Goal: Task Accomplishment & Management: Use online tool/utility

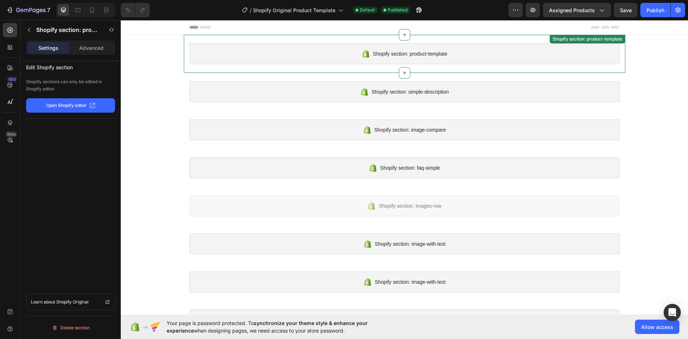
click at [288, 58] on div "Shopify section: product-template" at bounding box center [405, 53] width 430 height 21
click at [133, 77] on div "Shopify section: product-template Shopify section: product-template Disabled. P…" at bounding box center [404, 244] width 567 height 418
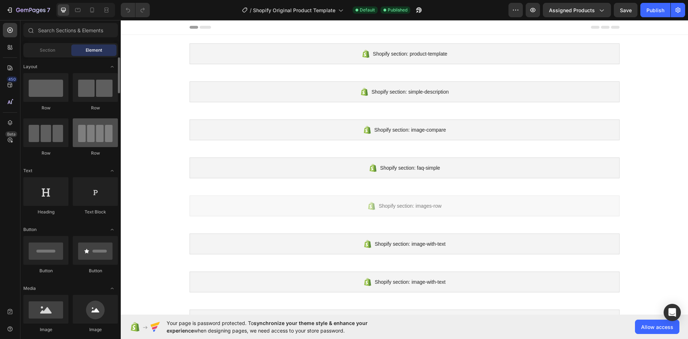
click at [97, 136] on div at bounding box center [95, 132] width 45 height 29
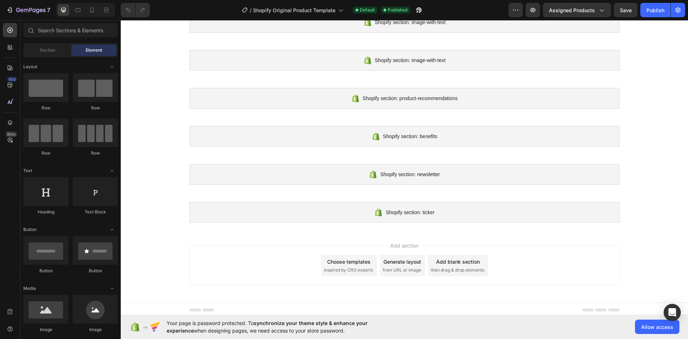
scroll to position [224, 0]
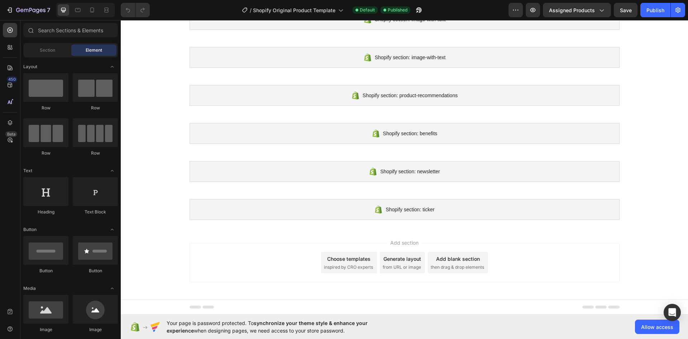
click at [366, 265] on span "inspired by CRO experts" at bounding box center [348, 267] width 49 height 6
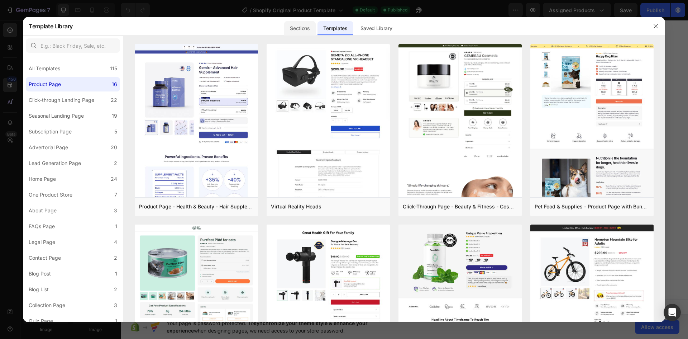
click at [303, 26] on div "Sections" at bounding box center [299, 28] width 31 height 14
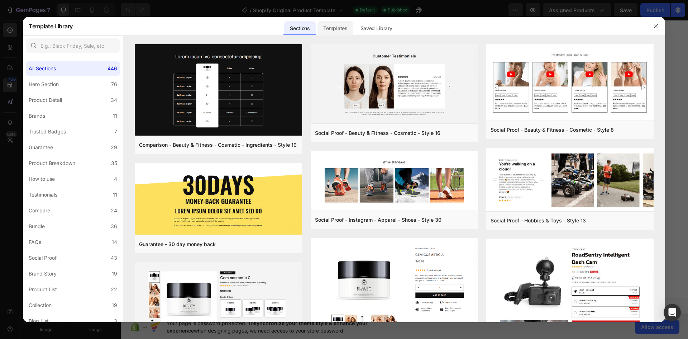
click at [329, 30] on div "Templates" at bounding box center [335, 28] width 35 height 14
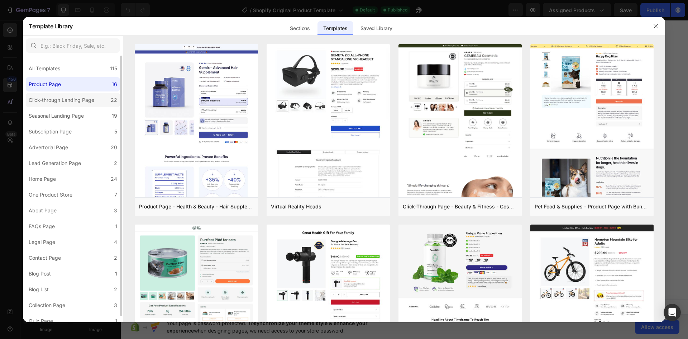
scroll to position [6, 0]
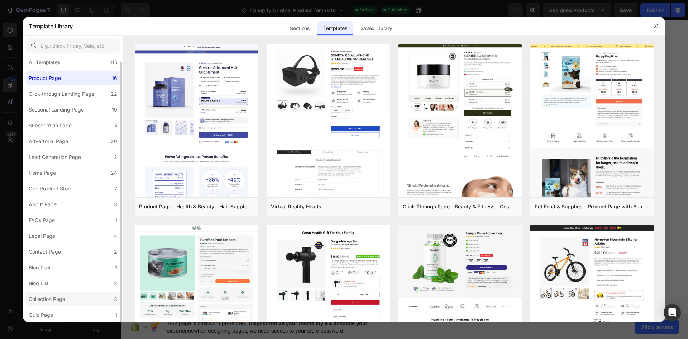
click at [70, 301] on label "Collection Page 3" at bounding box center [73, 299] width 94 height 14
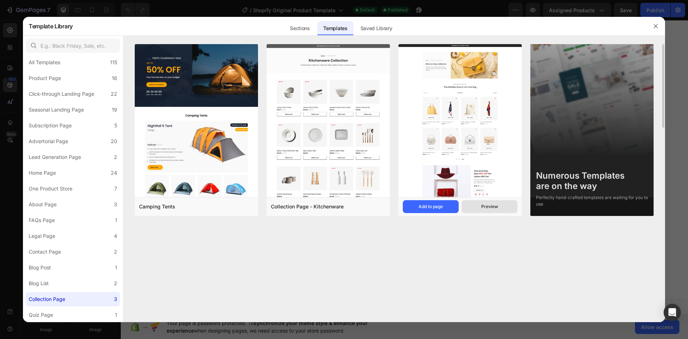
click at [487, 205] on div "Preview" at bounding box center [489, 206] width 17 height 6
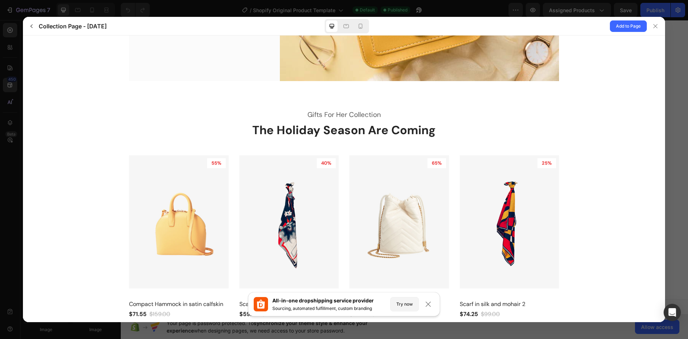
scroll to position [36, 0]
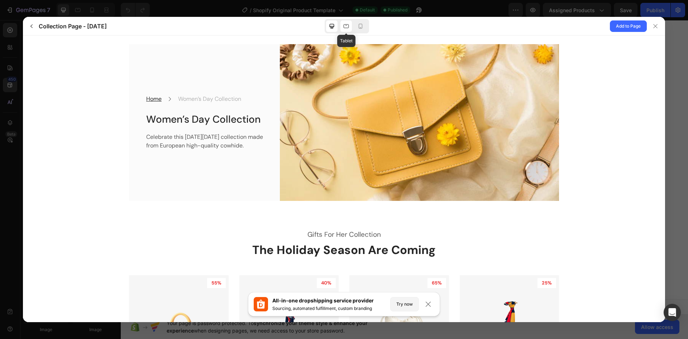
click at [348, 23] on icon at bounding box center [346, 26] width 7 height 7
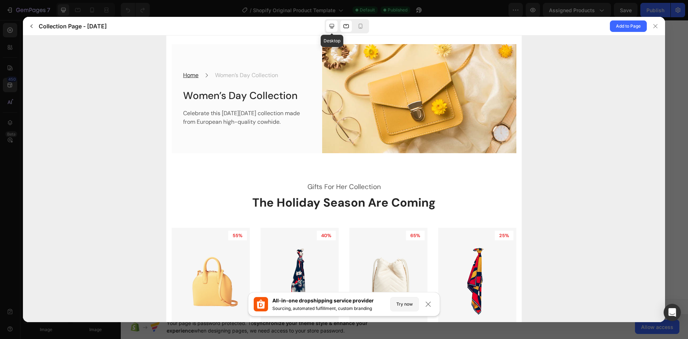
click at [332, 24] on icon at bounding box center [331, 26] width 7 height 7
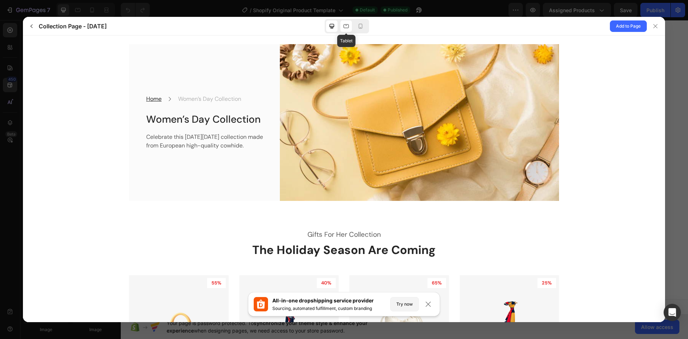
click at [342, 26] on div at bounding box center [345, 25] width 11 height 11
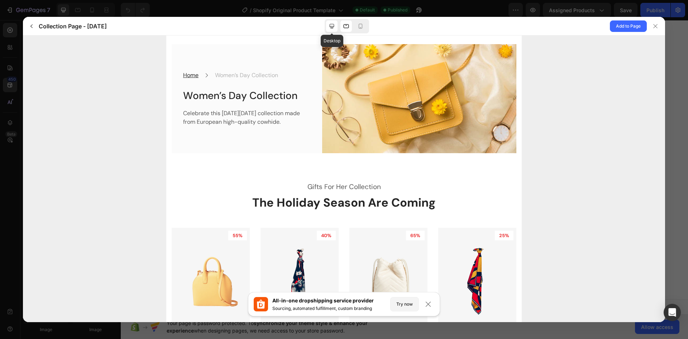
click at [329, 24] on icon at bounding box center [331, 26] width 7 height 7
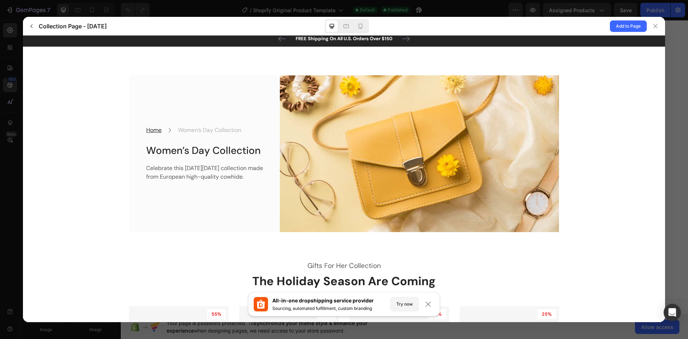
scroll to position [0, 0]
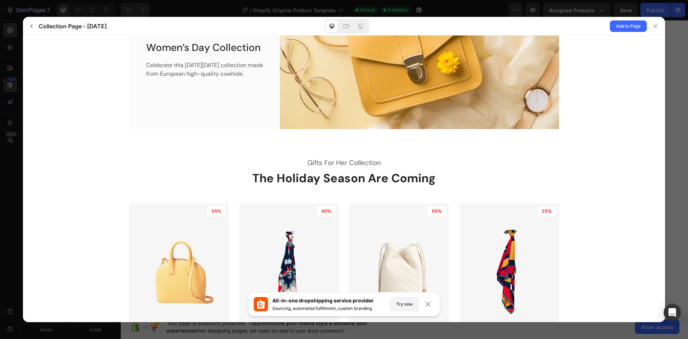
click at [320, 167] on p "Gifts For Her Collection" at bounding box center [344, 163] width 430 height 10
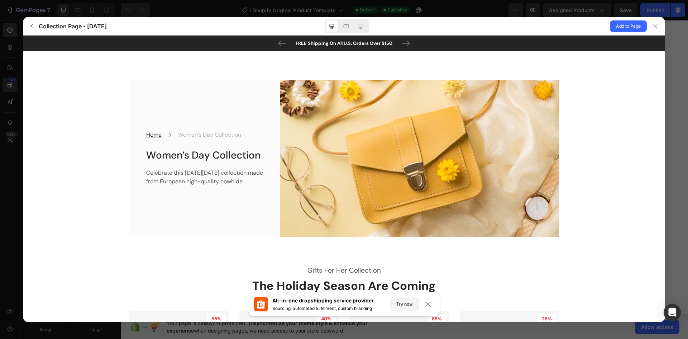
drag, startPoint x: 194, startPoint y: 132, endPoint x: 234, endPoint y: 123, distance: 41.2
click at [195, 130] on p "Women’s Day Collection" at bounding box center [209, 134] width 63 height 9
click at [633, 27] on span "Add to Page" at bounding box center [628, 26] width 25 height 9
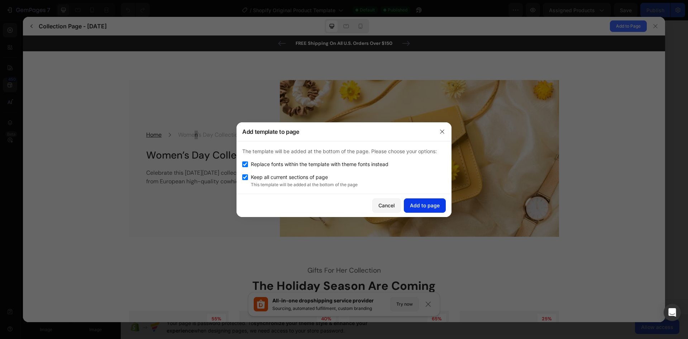
click at [417, 206] on div "Add to page" at bounding box center [425, 205] width 30 height 8
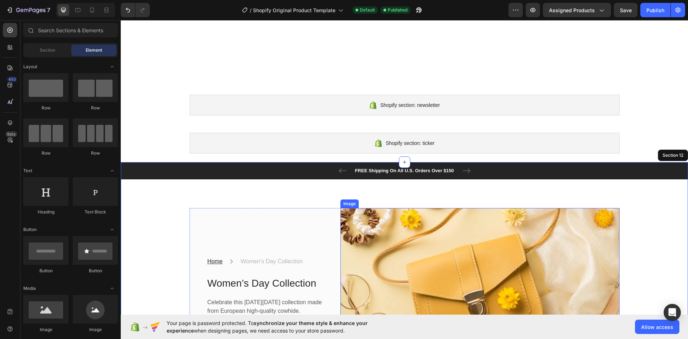
scroll to position [289, 0]
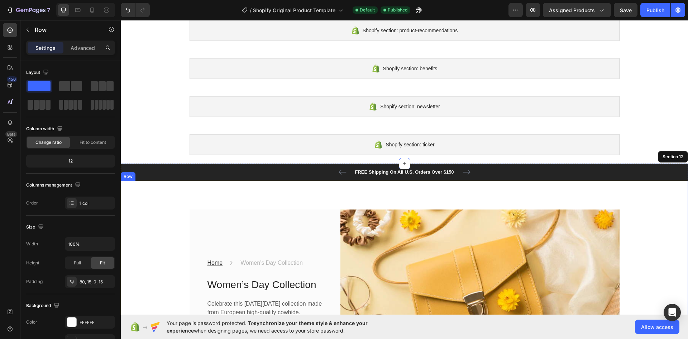
click at [390, 190] on div "Home Text block Icon Women’s Day Collection Text block Row Women’s Day Collecti…" at bounding box center [404, 273] width 567 height 185
click at [652, 325] on span "Allow access" at bounding box center [657, 327] width 32 height 8
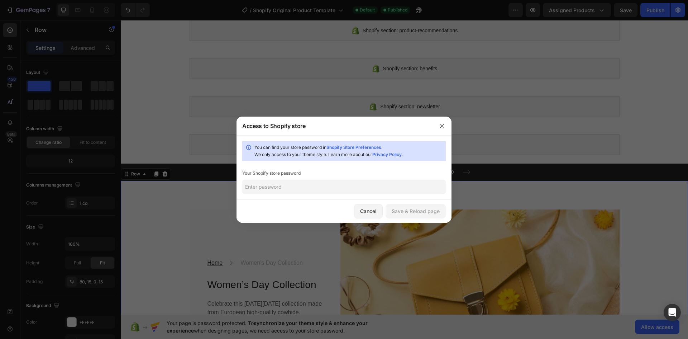
click at [324, 188] on input "text" at bounding box center [344, 187] width 204 height 14
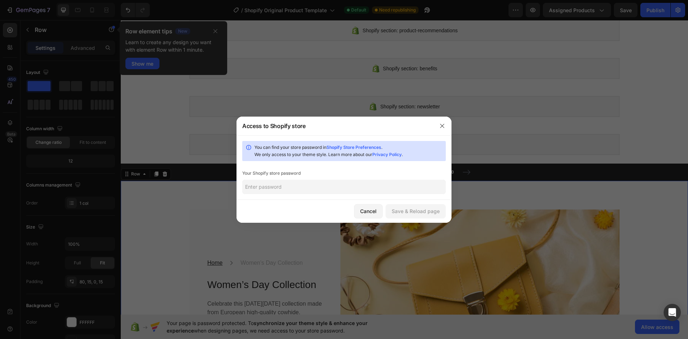
click at [347, 190] on input "text" at bounding box center [344, 187] width 204 height 14
type input "Ripers321!"
click at [421, 208] on div "Save & Reload page" at bounding box center [416, 211] width 48 height 8
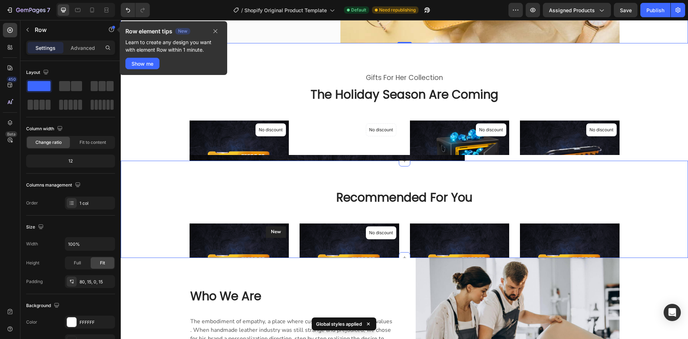
scroll to position [468, 0]
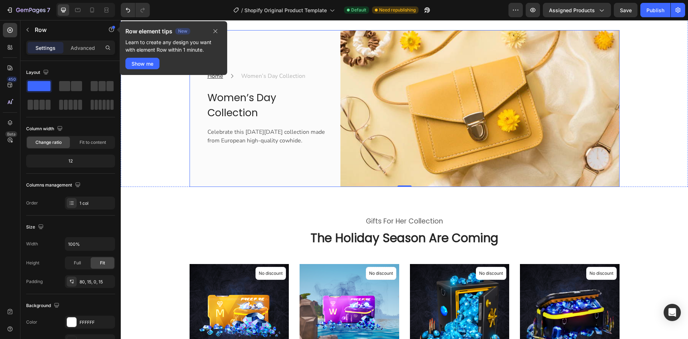
click at [328, 171] on div "Home Text block Icon Women’s Day Collection Text block Row Women’s Day Collecti…" at bounding box center [405, 108] width 430 height 157
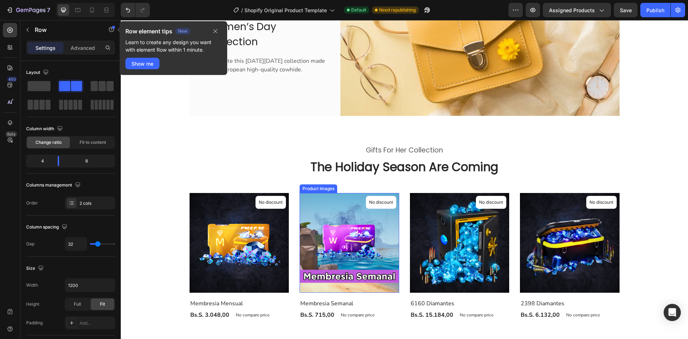
scroll to position [540, 0]
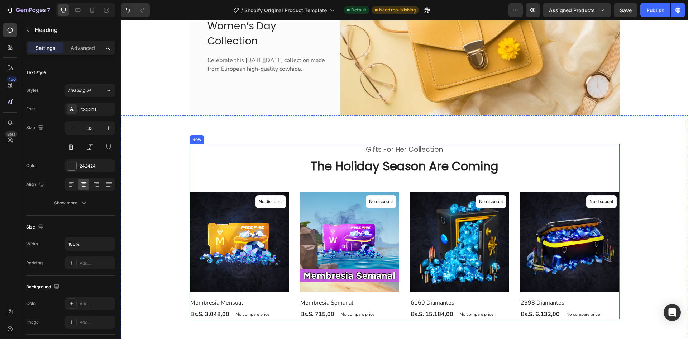
click at [228, 173] on p "The Holiday Season Are Coming" at bounding box center [404, 166] width 429 height 15
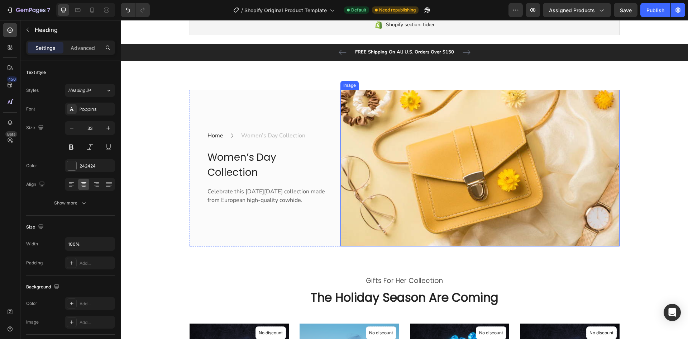
scroll to position [430, 0]
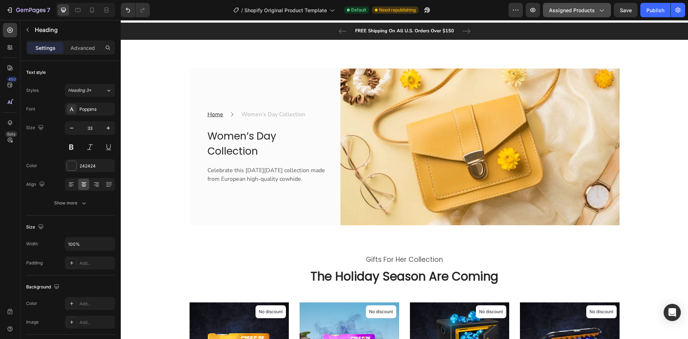
click at [566, 15] on button "Assigned Products" at bounding box center [577, 10] width 68 height 14
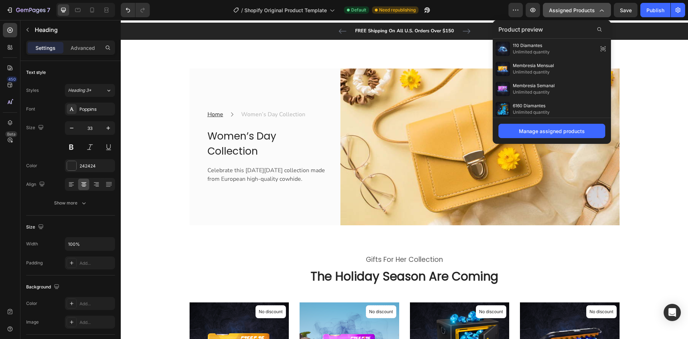
drag, startPoint x: 576, startPoint y: 8, endPoint x: 573, endPoint y: 10, distance: 3.9
click at [576, 8] on span "Assigned Products" at bounding box center [572, 10] width 46 height 8
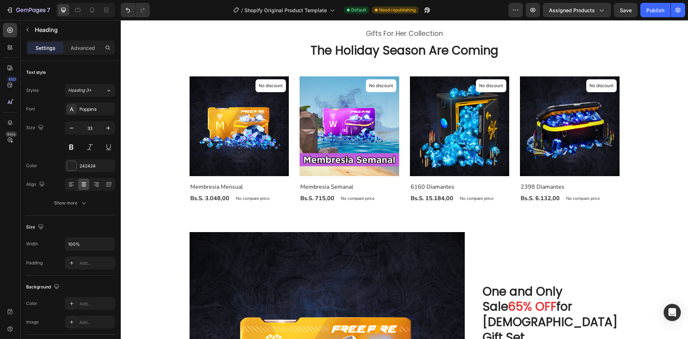
scroll to position [609, 0]
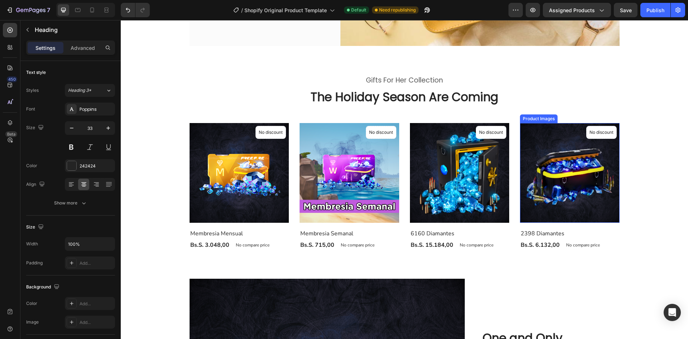
click at [532, 179] on img at bounding box center [570, 173] width 100 height 100
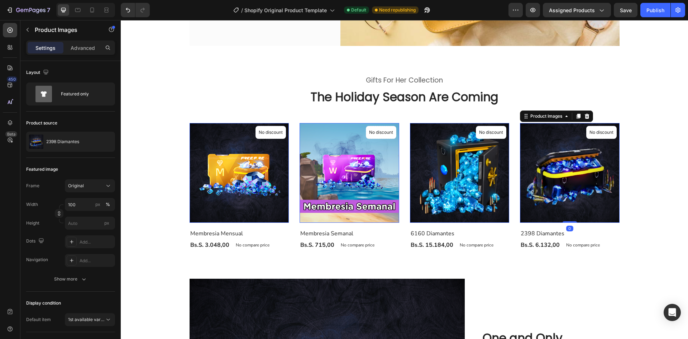
click at [452, 175] on img at bounding box center [460, 173] width 100 height 100
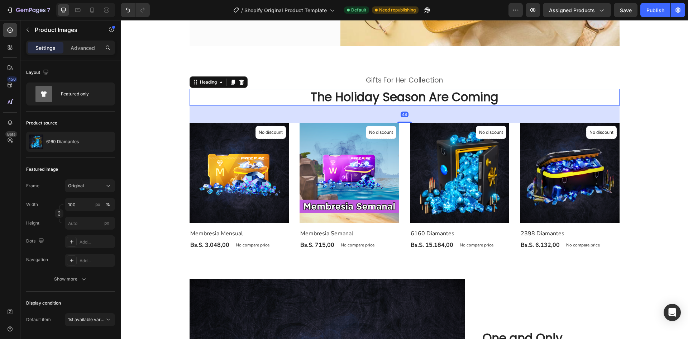
click at [326, 101] on p "The Holiday Season Are Coming" at bounding box center [404, 97] width 429 height 15
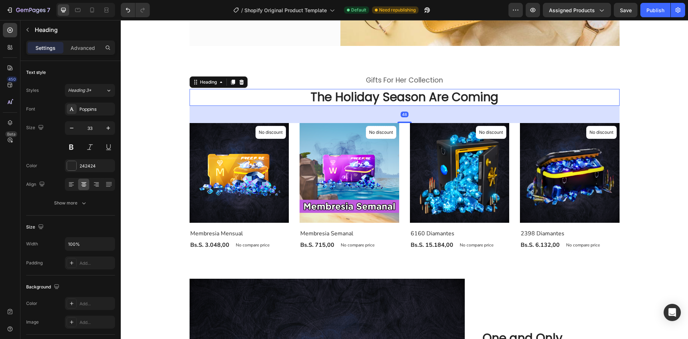
click at [316, 116] on div "48" at bounding box center [405, 114] width 430 height 17
click at [102, 89] on div "Heading 3*" at bounding box center [87, 90] width 38 height 6
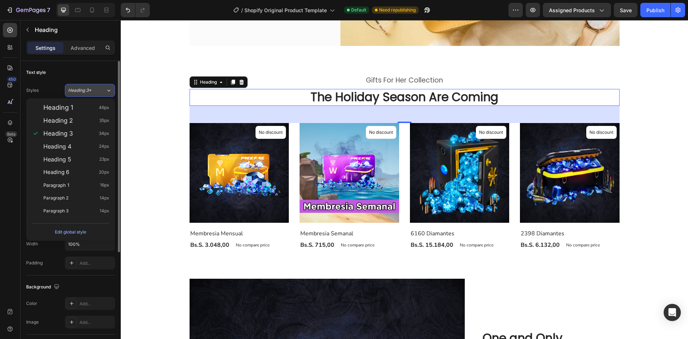
click at [103, 89] on div "Heading 3*" at bounding box center [87, 90] width 38 height 6
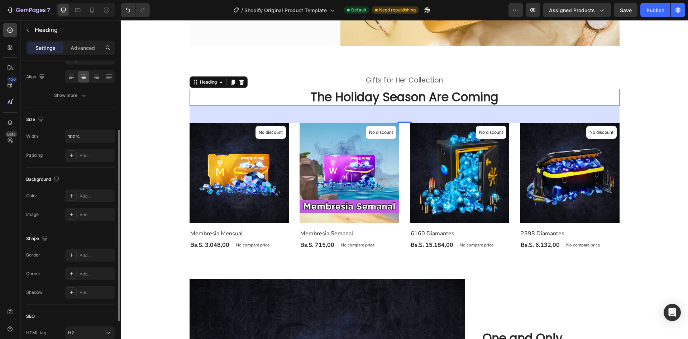
scroll to position [167, 0]
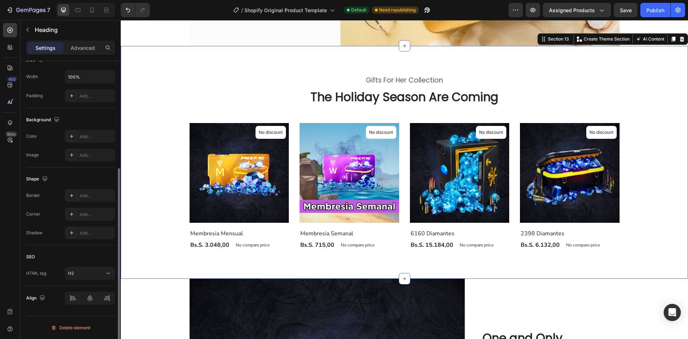
click at [181, 190] on div "Gifts For Her Collection Heading The Holiday Season Are Coming Heading Product …" at bounding box center [404, 162] width 557 height 175
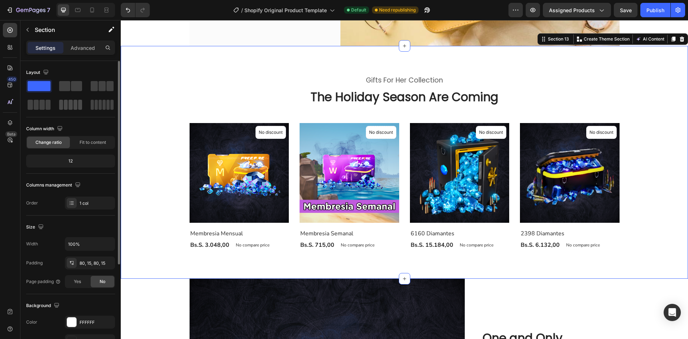
click at [72, 102] on span at bounding box center [70, 105] width 4 height 10
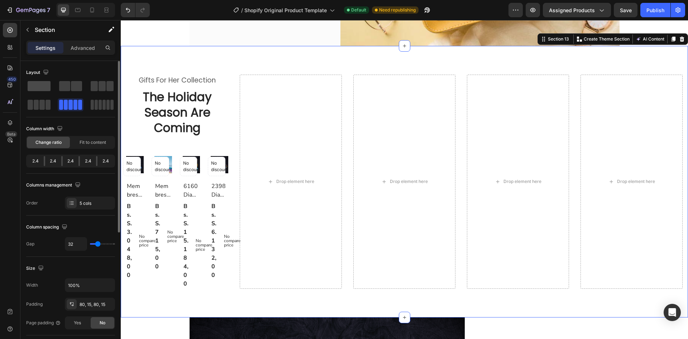
click at [41, 84] on span at bounding box center [39, 86] width 23 height 10
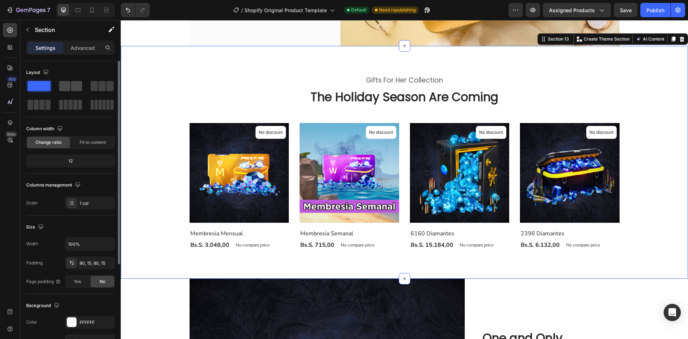
click at [70, 84] on div at bounding box center [70, 86] width 23 height 10
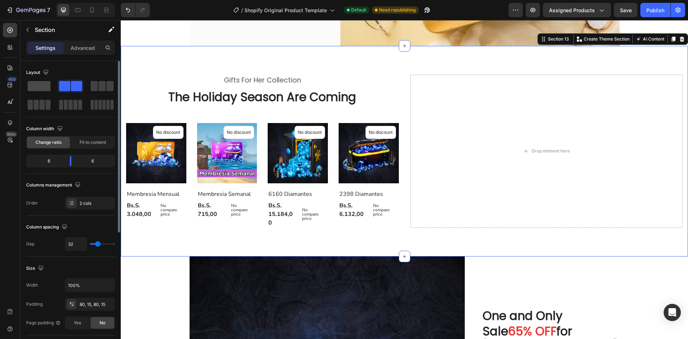
click at [43, 85] on span at bounding box center [39, 86] width 23 height 10
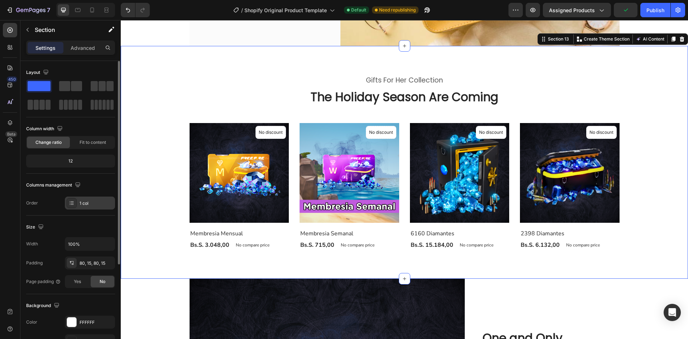
click at [94, 204] on div "1 col" at bounding box center [97, 203] width 34 height 6
click at [81, 163] on div "12" at bounding box center [71, 161] width 86 height 10
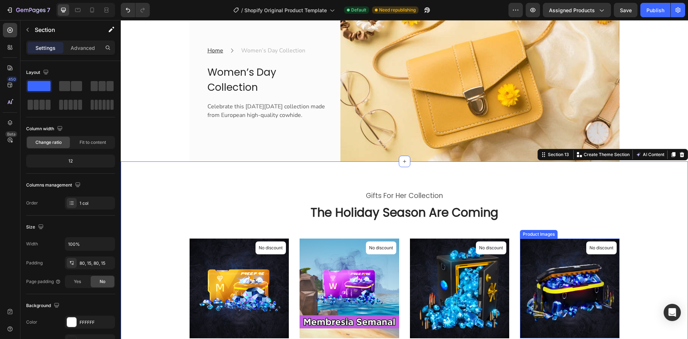
scroll to position [466, 0]
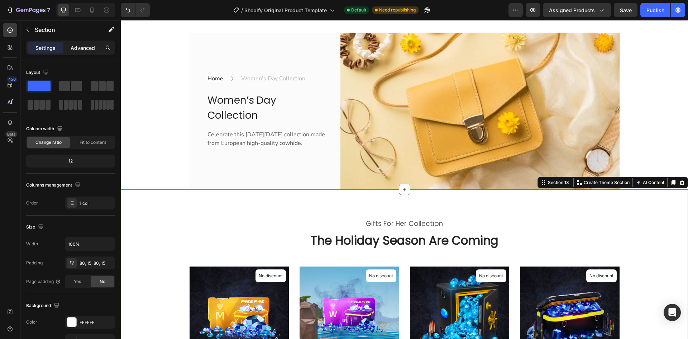
click at [80, 48] on p "Advanced" at bounding box center [83, 48] width 24 height 8
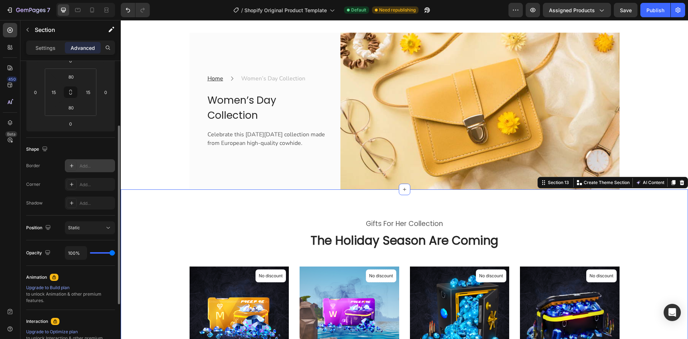
scroll to position [199, 0]
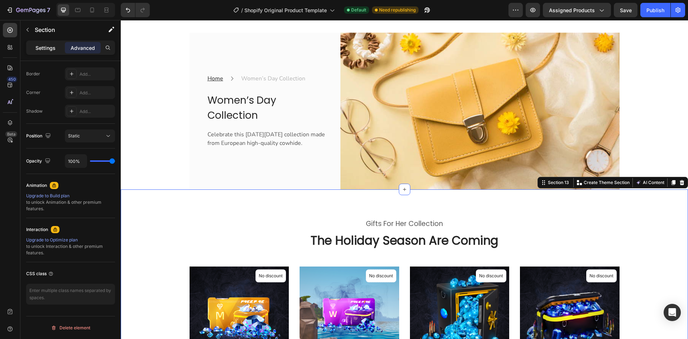
click at [55, 49] on p "Settings" at bounding box center [45, 48] width 20 height 8
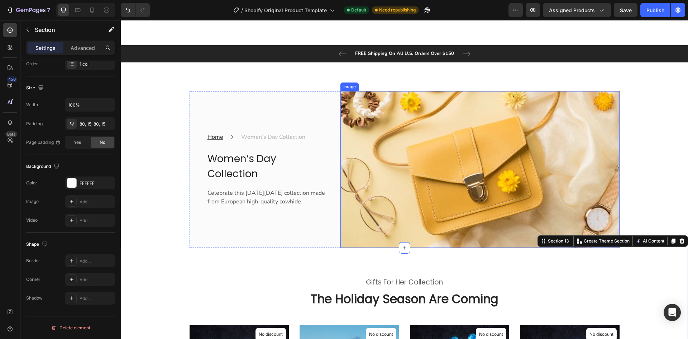
scroll to position [323, 0]
